Goal: Information Seeking & Learning: Learn about a topic

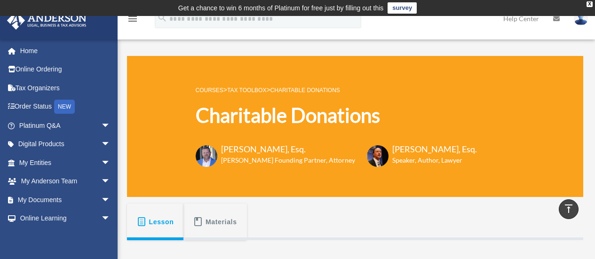
scroll to position [320, 0]
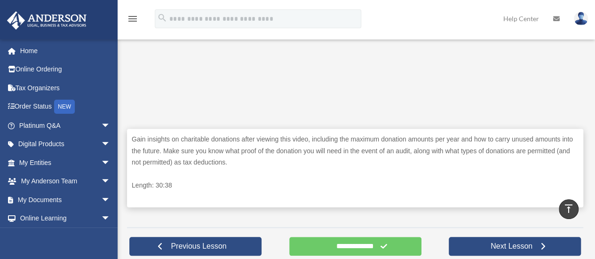
scroll to position [399, 0]
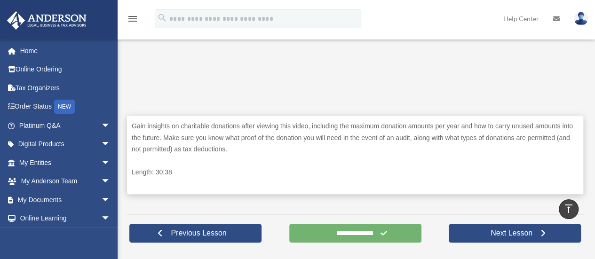
click at [380, 237] on input "**********" at bounding box center [355, 233] width 132 height 19
